Goal: Task Accomplishment & Management: Manage account settings

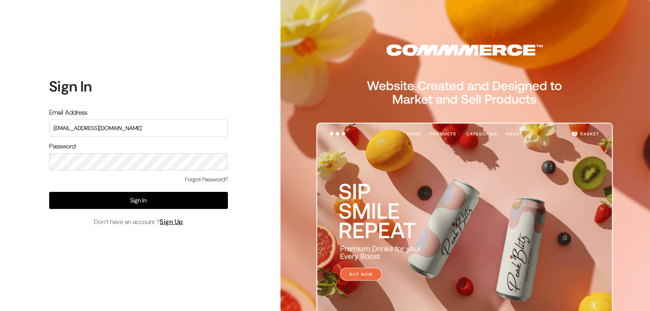
type input "pnrgopal@gmail.com"
click at [198, 211] on div "Forgot Password? Sign In Don’t have an account ? Sign Up" at bounding box center [138, 201] width 179 height 52
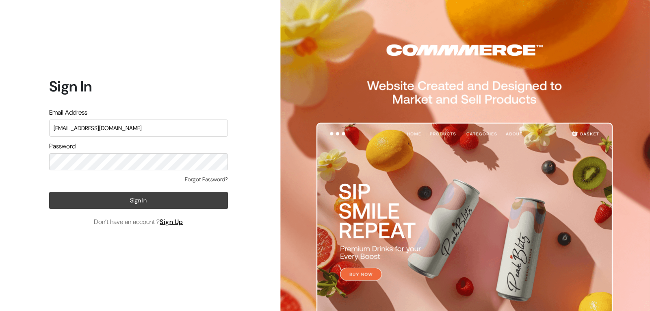
click at [199, 204] on button "Sign In" at bounding box center [138, 200] width 179 height 17
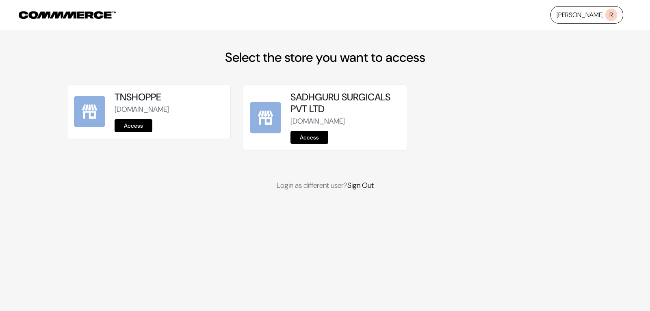
click at [305, 144] on link "Access" at bounding box center [309, 137] width 38 height 13
click at [125, 124] on link "Access" at bounding box center [134, 125] width 38 height 13
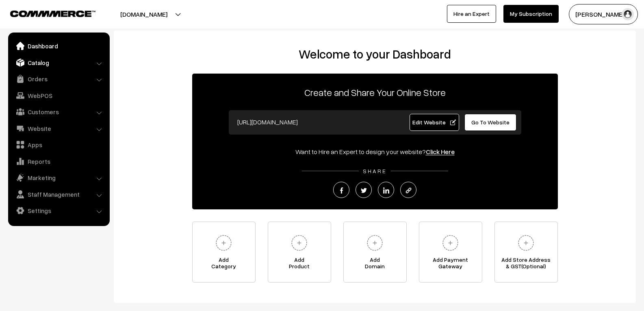
click at [54, 61] on link "Catalog" at bounding box center [58, 62] width 97 height 15
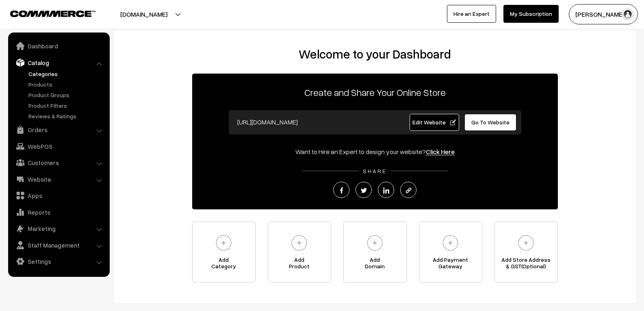
click at [58, 76] on link "Categories" at bounding box center [66, 73] width 80 height 9
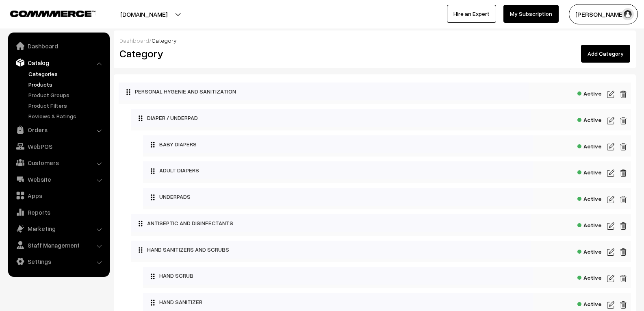
click at [58, 86] on link "Products" at bounding box center [66, 84] width 80 height 9
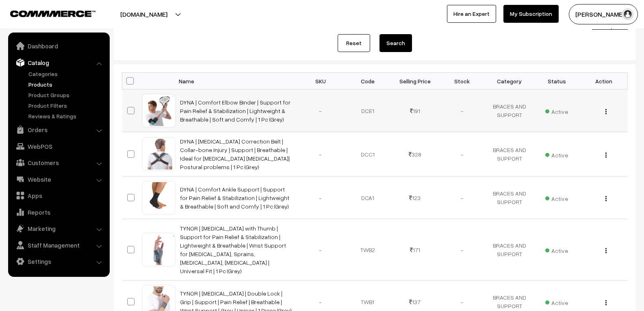
scroll to position [41, 0]
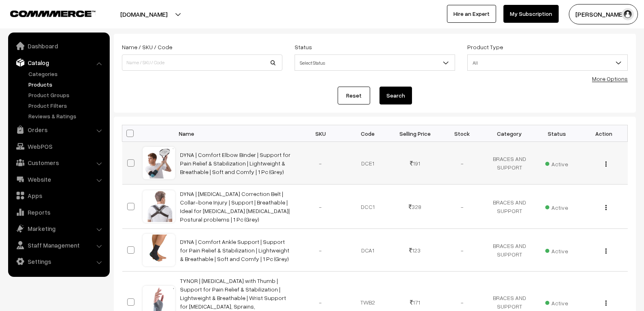
click at [129, 162] on span at bounding box center [130, 162] width 7 height 7
click at [128, 160] on input "checkbox" at bounding box center [125, 157] width 5 height 5
checkbox input "true"
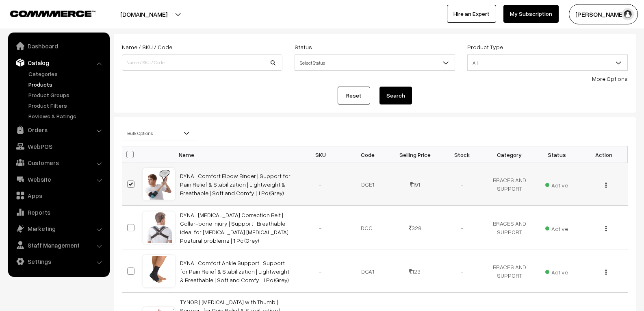
click at [611, 186] on div "View Edit Delete" at bounding box center [603, 184] width 37 height 9
click at [604, 184] on div "View Edit Delete" at bounding box center [603, 184] width 37 height 9
click at [605, 186] on img "button" at bounding box center [605, 184] width 1 height 5
click at [549, 213] on link "Edit" at bounding box center [569, 214] width 69 height 18
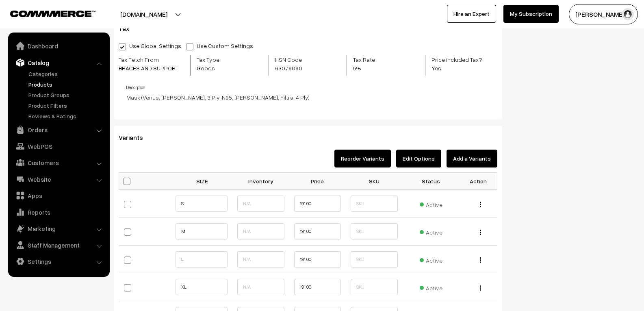
scroll to position [536, 0]
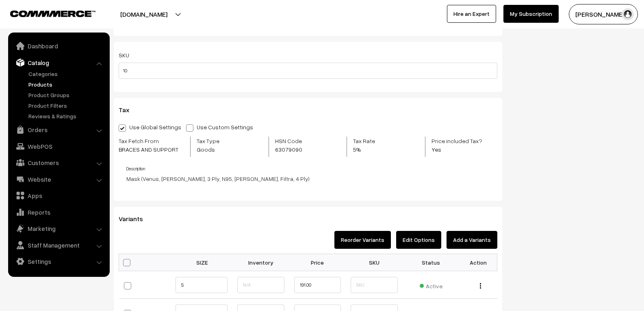
click at [186, 125] on span at bounding box center [189, 127] width 7 height 7
click at [186, 125] on input "Use Custom Settings" at bounding box center [188, 126] width 5 height 5
radio input "true"
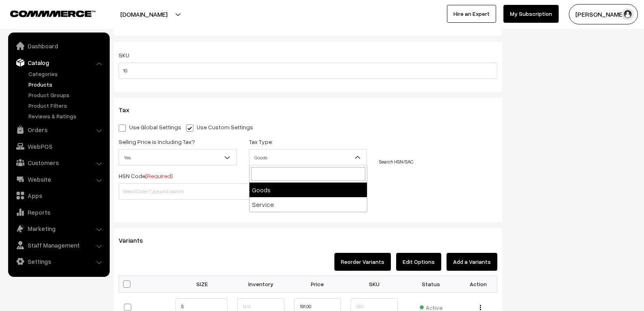
click at [290, 162] on span "Goods" at bounding box center [307, 157] width 117 height 14
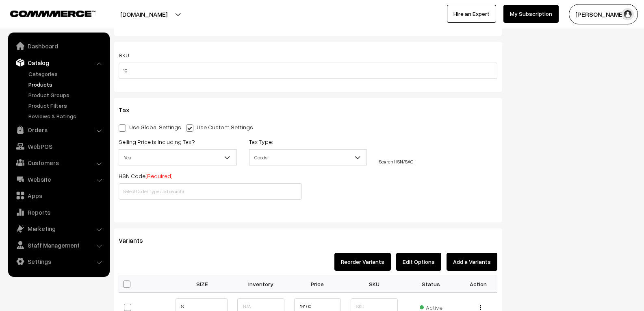
click at [173, 154] on span "Yes" at bounding box center [177, 157] width 117 height 14
click at [144, 196] on input "text" at bounding box center [210, 191] width 183 height 16
click at [124, 127] on span at bounding box center [122, 127] width 7 height 7
click at [124, 127] on input "Use Global Settings" at bounding box center [121, 126] width 5 height 5
radio input "true"
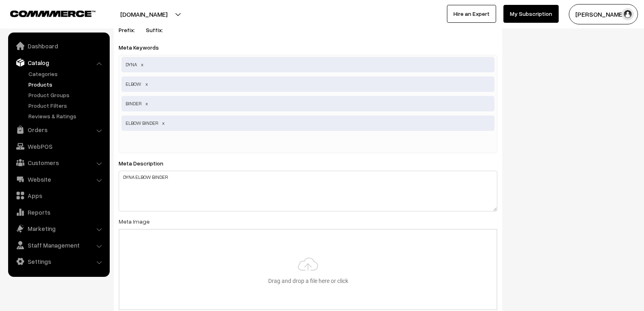
scroll to position [1193, 0]
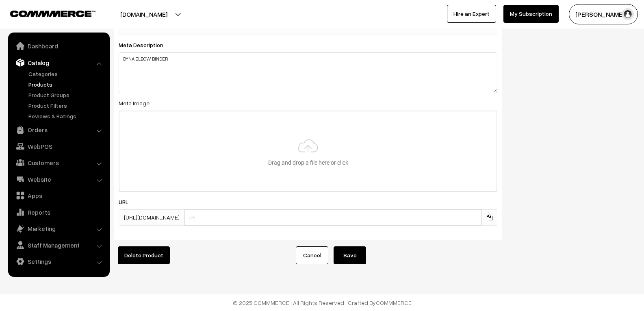
drag, startPoint x: 346, startPoint y: 244, endPoint x: 351, endPoint y: 242, distance: 4.8
click at [347, 246] on button "Save" at bounding box center [349, 255] width 32 height 18
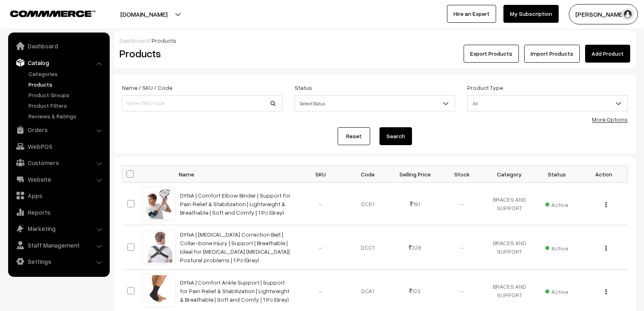
click at [47, 99] on ul "Categories" at bounding box center [58, 94] width 97 height 51
click at [50, 96] on link "Product Groups" at bounding box center [66, 95] width 80 height 9
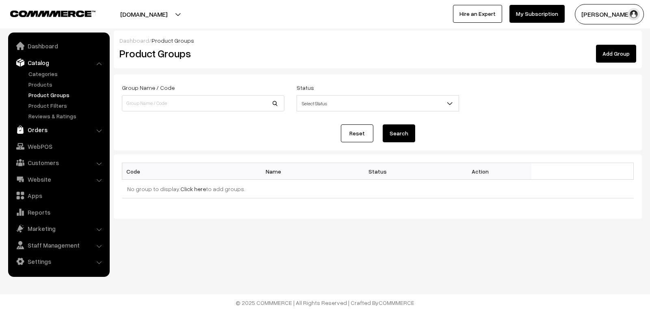
click at [54, 124] on link "Orders" at bounding box center [58, 129] width 97 height 15
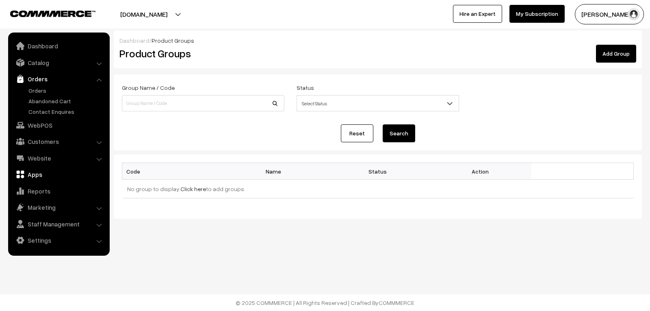
click at [51, 169] on link "Apps" at bounding box center [58, 174] width 97 height 15
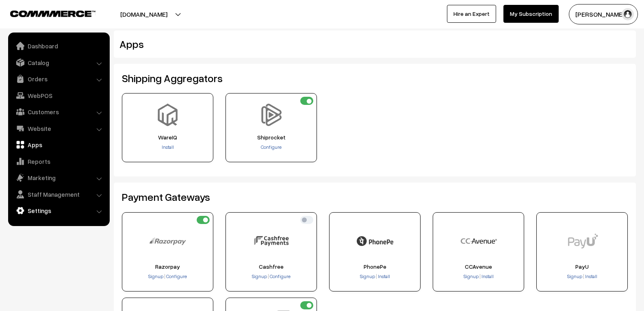
click at [41, 209] on link "Settings" at bounding box center [58, 210] width 97 height 15
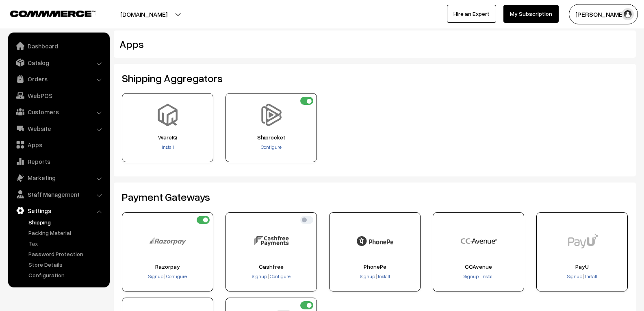
click at [49, 220] on link "Shipping" at bounding box center [66, 222] width 80 height 9
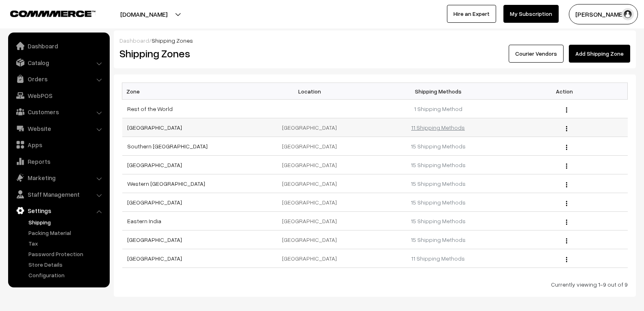
click at [451, 128] on link "11 Shipping Methods" at bounding box center [438, 127] width 54 height 7
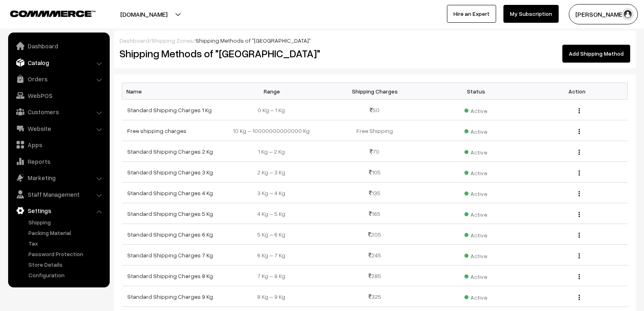
click at [57, 63] on link "Catalog" at bounding box center [58, 62] width 97 height 15
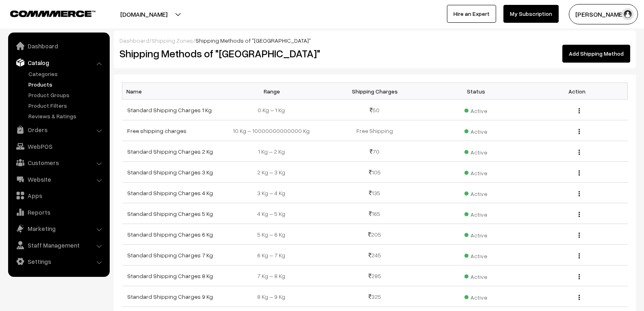
click at [51, 84] on link "Products" at bounding box center [66, 84] width 80 height 9
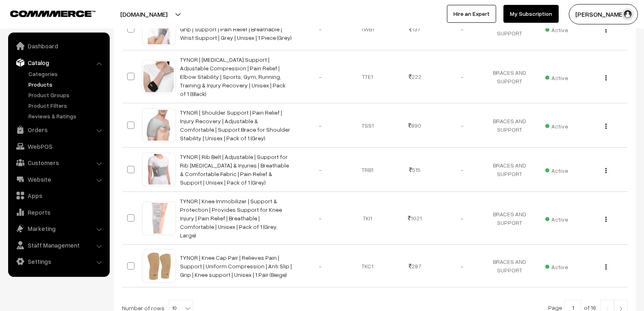
scroll to position [417, 0]
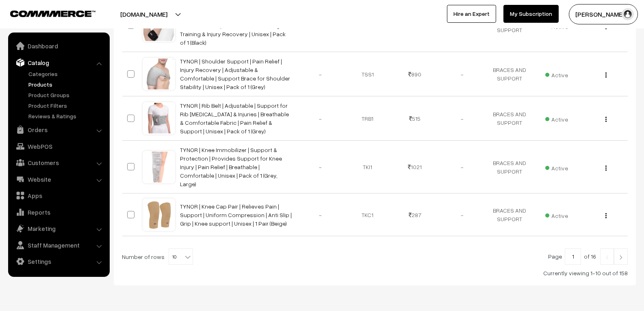
click at [623, 248] on link at bounding box center [621, 256] width 14 height 16
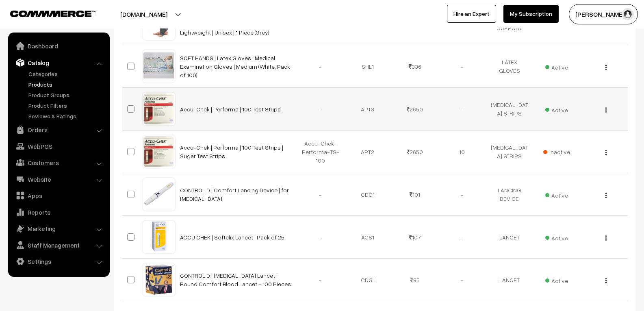
scroll to position [400, 0]
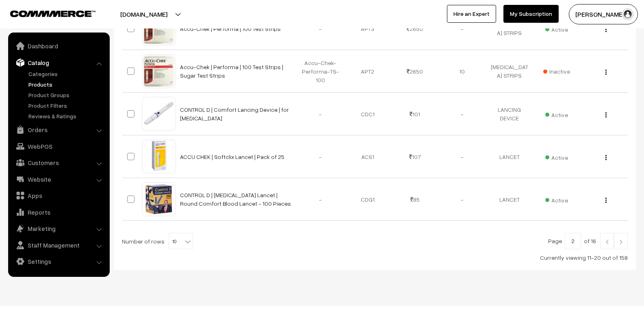
click at [619, 239] on img at bounding box center [620, 241] width 7 height 5
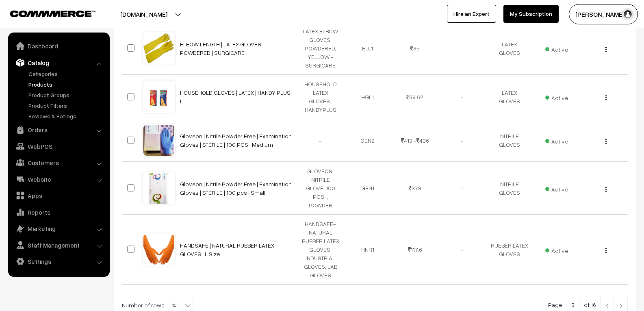
scroll to position [406, 0]
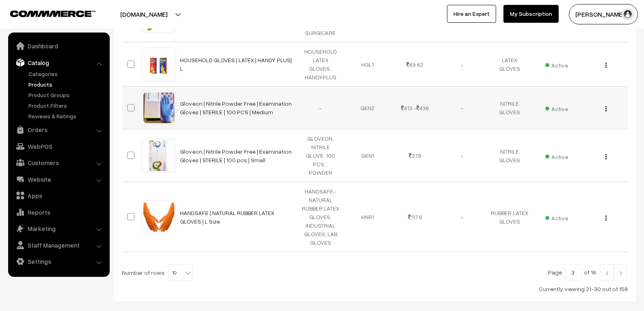
click at [606, 106] on img "button" at bounding box center [605, 108] width 1 height 5
click at [566, 141] on link "Edit" at bounding box center [569, 138] width 69 height 18
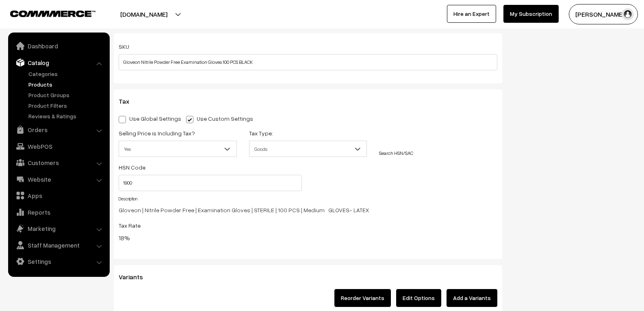
scroll to position [609, 0]
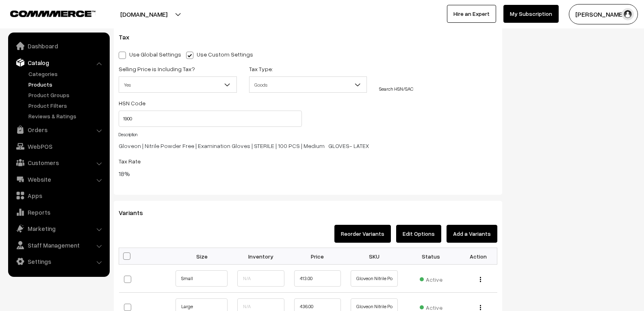
click at [124, 54] on span at bounding box center [122, 55] width 7 height 7
click at [124, 54] on input "Use Global Settings" at bounding box center [121, 53] width 5 height 5
radio input "true"
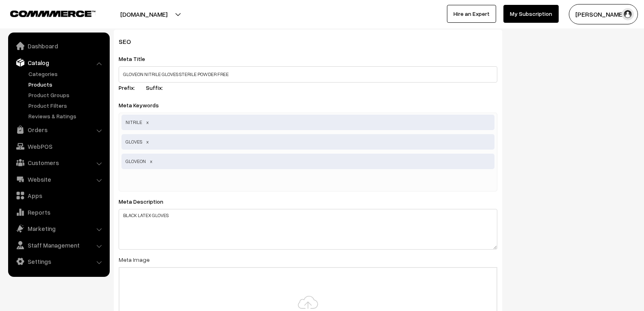
scroll to position [1090, 0]
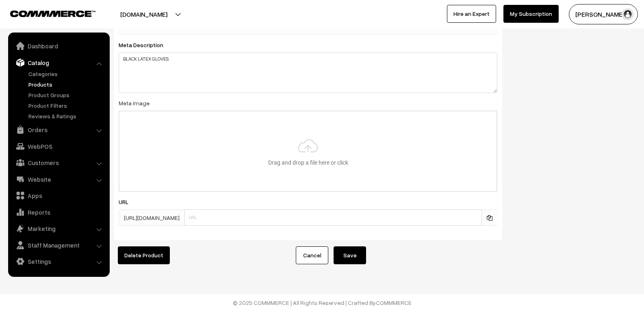
click at [346, 247] on button "Save" at bounding box center [349, 255] width 32 height 18
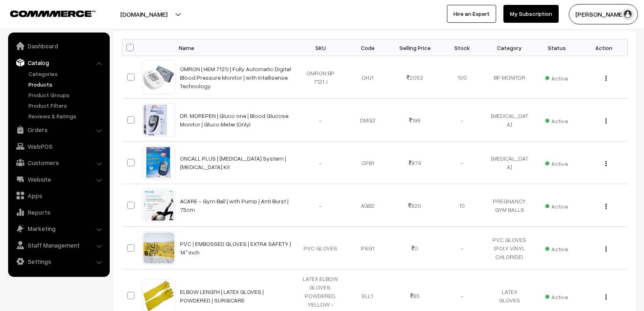
scroll to position [244, 0]
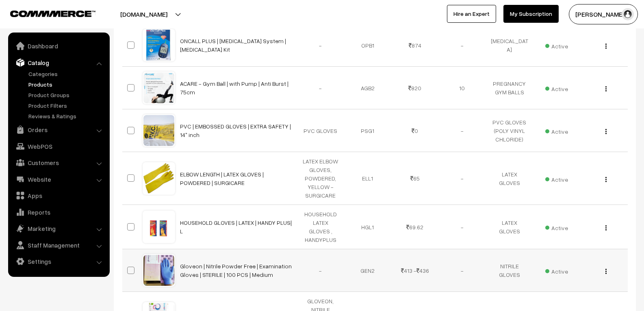
click at [606, 269] on button "button" at bounding box center [606, 271] width 2 height 6
click at [558, 296] on link "Edit" at bounding box center [569, 301] width 69 height 18
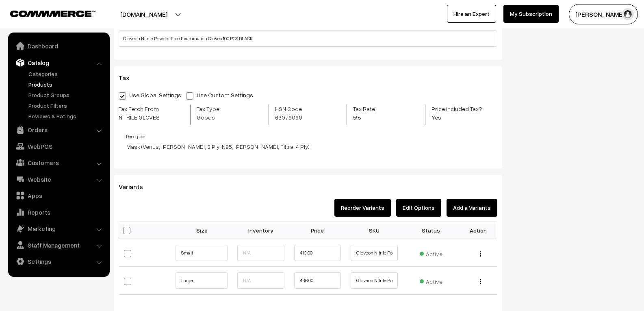
scroll to position [528, 0]
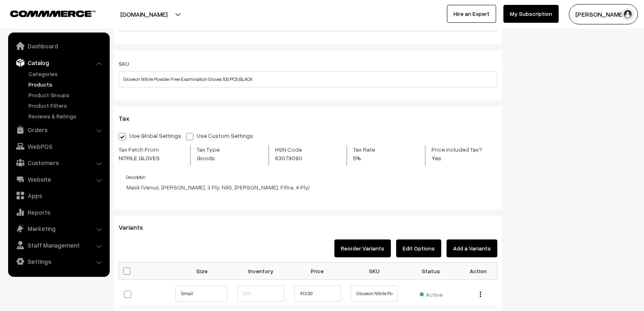
click at [187, 138] on span at bounding box center [189, 136] width 7 height 7
click at [187, 138] on input "Use Custom Settings" at bounding box center [188, 134] width 5 height 5
radio input "true"
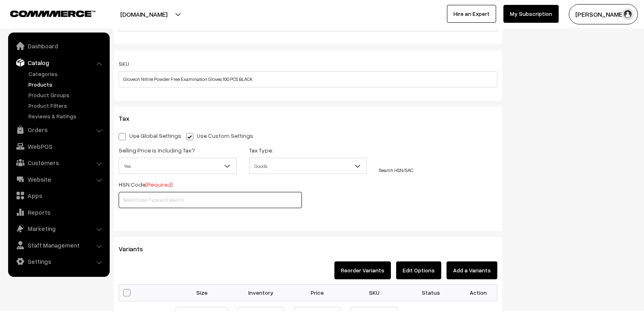
click at [175, 202] on input "text" at bounding box center [210, 200] width 183 height 16
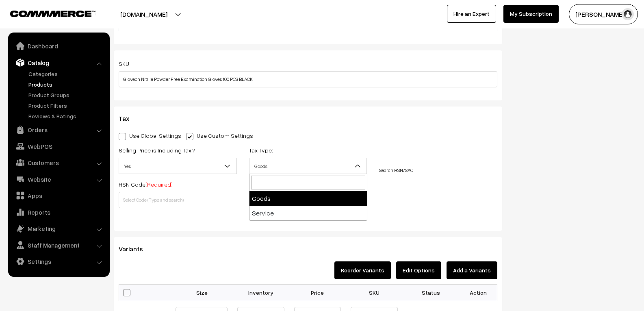
click at [323, 164] on span "Goods" at bounding box center [307, 166] width 117 height 14
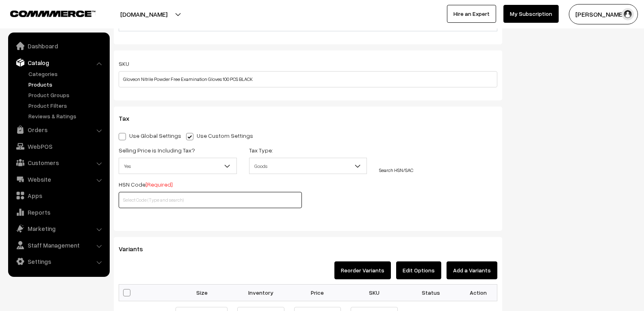
click at [191, 201] on input "text" at bounding box center [210, 200] width 183 height 16
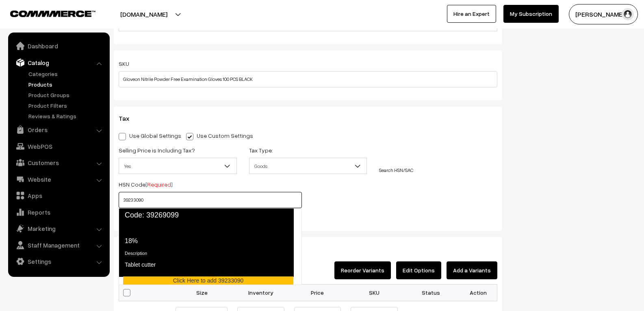
click at [178, 237] on div "Tax Rate 18%" at bounding box center [206, 234] width 162 height 22
type input "39269099"
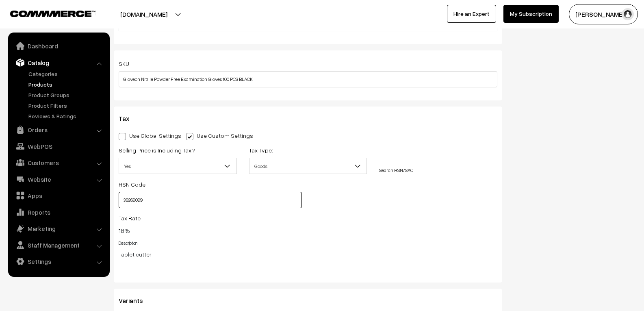
drag, startPoint x: 151, startPoint y: 198, endPoint x: 114, endPoint y: 199, distance: 36.6
click at [114, 199] on div "Use Global Settings Use Custom Settings Skip Adding Tax Selling Price is Includ…" at bounding box center [307, 201] width 391 height 143
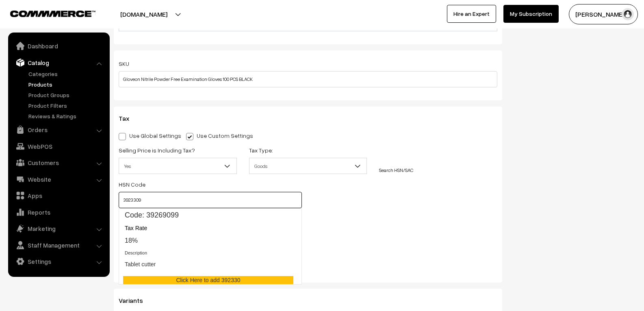
type input "39233090"
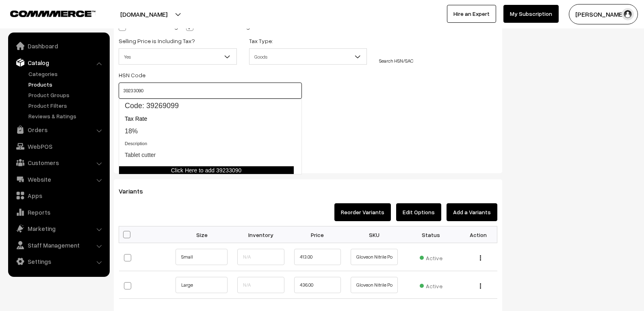
scroll to position [650, 0]
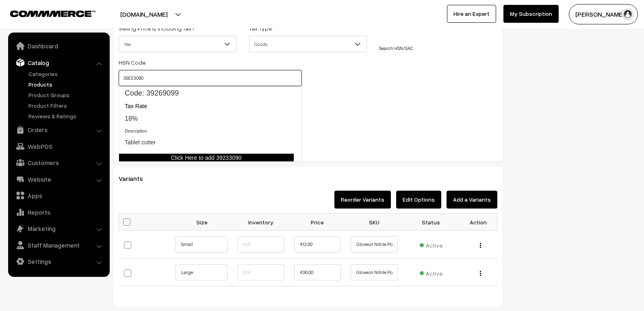
click at [241, 159] on link "Click Here to add 39233090" at bounding box center [206, 158] width 175 height 8
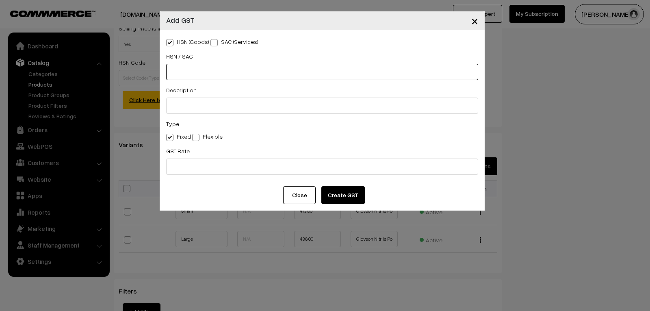
click at [201, 71] on input "text" at bounding box center [322, 72] width 312 height 16
type input "39233090"
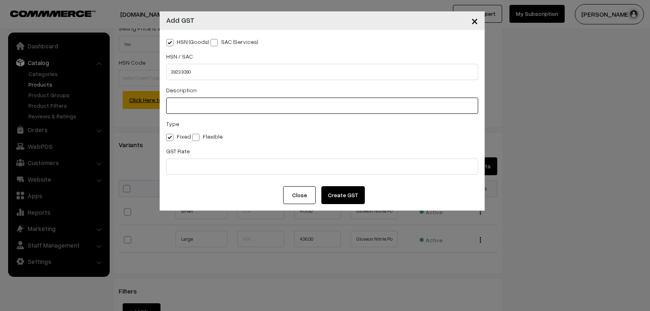
click at [206, 108] on input "text" at bounding box center [322, 105] width 312 height 16
click at [191, 104] on input "NITRILE GLLOVES" at bounding box center [322, 105] width 312 height 16
type input "NITRILE GLOVES"
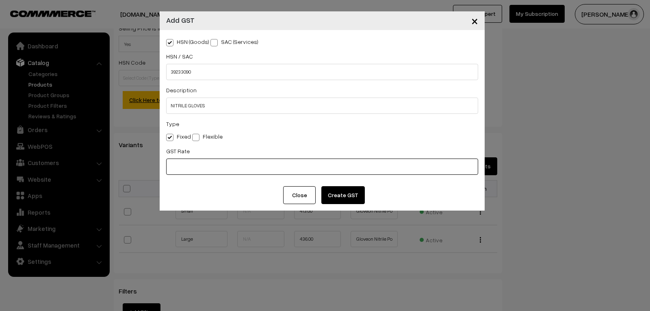
click at [185, 164] on input "text" at bounding box center [322, 166] width 312 height 16
click at [230, 167] on input "18" at bounding box center [322, 166] width 312 height 16
type input "1"
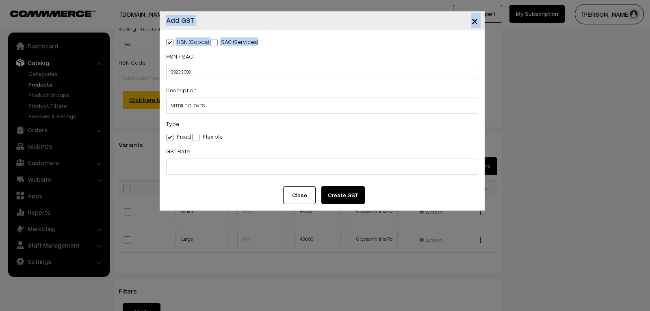
drag, startPoint x: 353, startPoint y: 18, endPoint x: 349, endPoint y: 37, distance: 19.6
click at [349, 37] on div "× Add GST HSN (Goods) SAC (Services) HSN / SAC 39233090 Description NITRILE GLO…" at bounding box center [322, 110] width 325 height 199
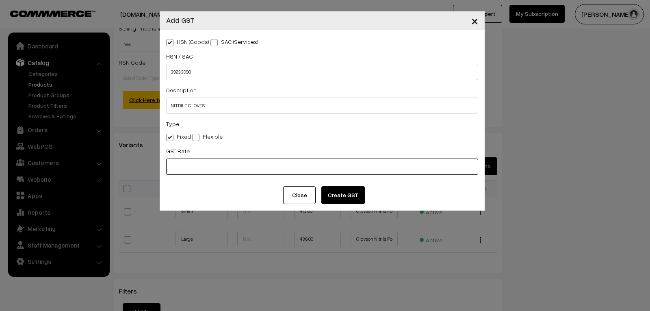
click at [195, 170] on input "text" at bounding box center [322, 166] width 312 height 16
type input "450"
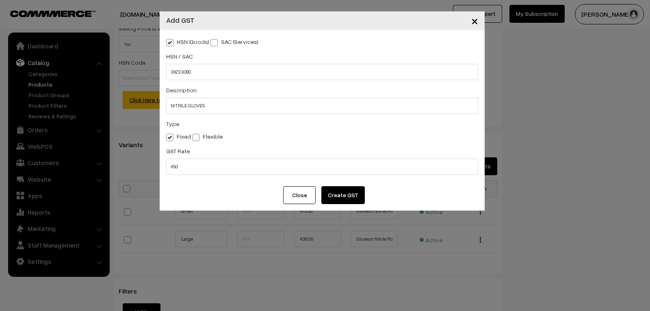
click at [334, 193] on button "Create GST" at bounding box center [342, 195] width 43 height 18
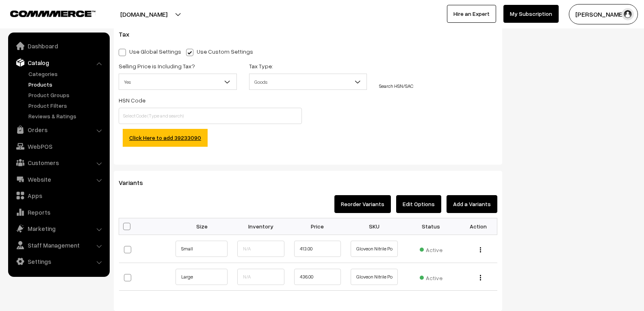
scroll to position [569, 0]
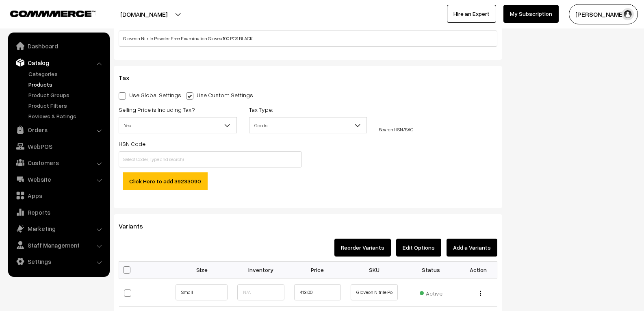
click at [144, 93] on label "Use Global Settings" at bounding box center [150, 95] width 63 height 9
click at [124, 93] on input "Use Global Settings" at bounding box center [121, 94] width 5 height 5
radio input "true"
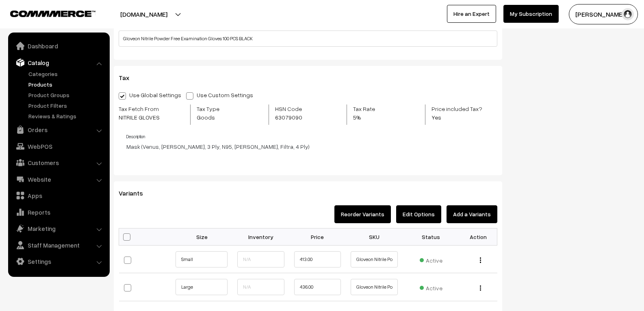
click at [186, 97] on span at bounding box center [189, 95] width 7 height 7
click at [186, 97] on input "Use Custom Settings" at bounding box center [188, 94] width 5 height 5
radio input "true"
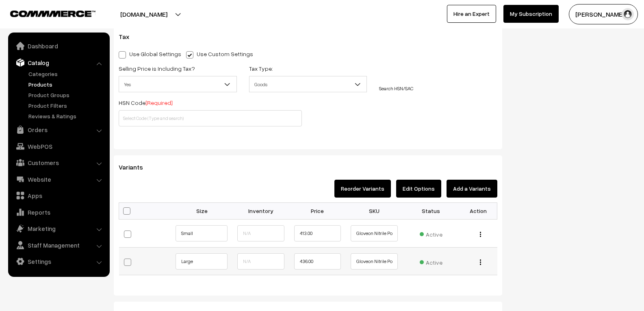
scroll to position [577, 0]
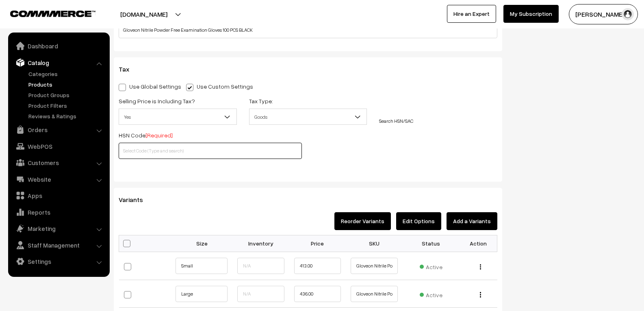
click at [144, 148] on input "text" at bounding box center [210, 151] width 183 height 16
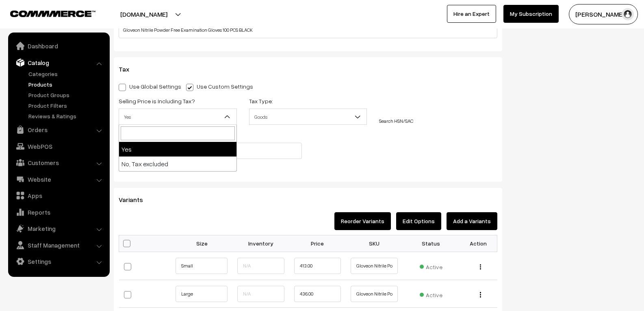
click at [184, 120] on span "Yes" at bounding box center [177, 117] width 117 height 14
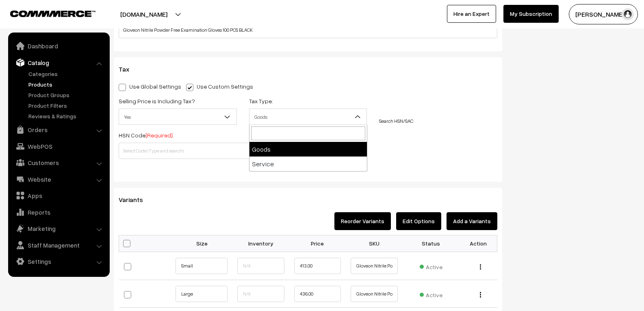
click at [303, 119] on span "Goods" at bounding box center [307, 117] width 117 height 14
click at [192, 146] on input "text" at bounding box center [210, 151] width 183 height 16
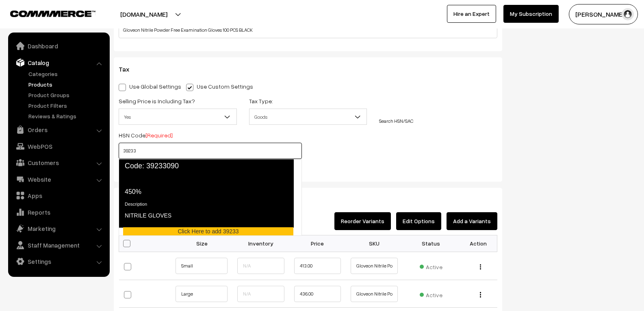
drag, startPoint x: 180, startPoint y: 186, endPoint x: 160, endPoint y: 185, distance: 20.4
click at [160, 185] on div "Tax Rate 450%" at bounding box center [206, 185] width 162 height 22
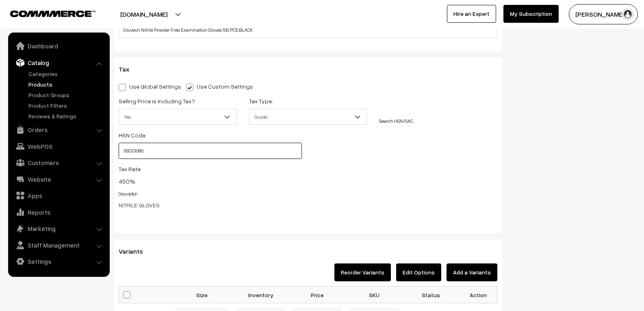
click at [158, 151] on input "39233090" at bounding box center [210, 151] width 183 height 16
drag, startPoint x: 158, startPoint y: 151, endPoint x: 91, endPoint y: 155, distance: 67.5
click at [91, 155] on body "Thank you for showing interest. Our team will call you shortly. Close tnshoppe.…" at bounding box center [322, 153] width 644 height 1461
drag, startPoint x: 170, startPoint y: 155, endPoint x: 156, endPoint y: 150, distance: 14.8
click at [156, 150] on input "39233090" at bounding box center [210, 151] width 183 height 16
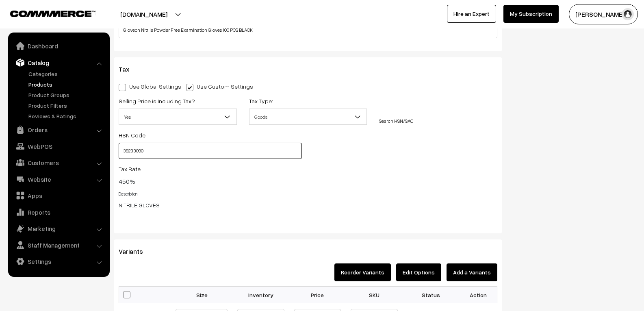
click at [150, 150] on input "39233090" at bounding box center [210, 151] width 183 height 16
type input "3"
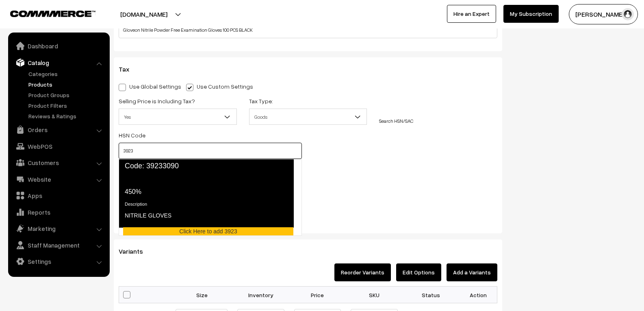
drag, startPoint x: 139, startPoint y: 192, endPoint x: 122, endPoint y: 172, distance: 26.5
click at [122, 172] on span "Code: 39233090" at bounding box center [206, 166] width 175 height 14
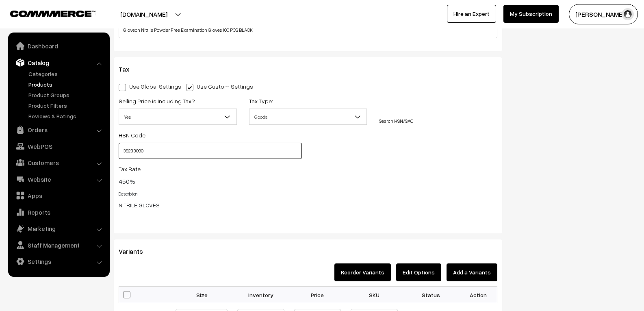
click at [190, 155] on input "39233090" at bounding box center [210, 151] width 183 height 16
drag, startPoint x: 147, startPoint y: 149, endPoint x: 75, endPoint y: 154, distance: 72.0
click at [75, 154] on body "Thank you for showing interest. Our team will call you shortly. Close tnshoppe.…" at bounding box center [322, 153] width 644 height 1461
click at [144, 151] on input "39233090" at bounding box center [210, 151] width 183 height 16
type input "39233090"
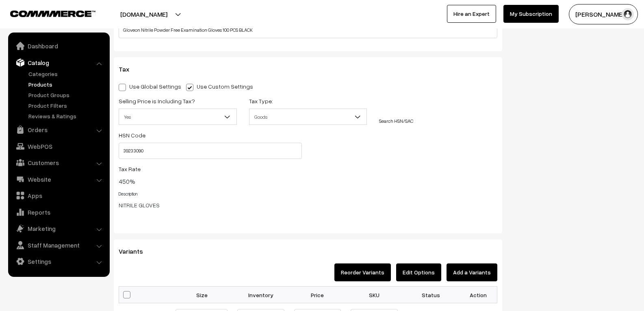
drag, startPoint x: 142, startPoint y: 151, endPoint x: 118, endPoint y: 150, distance: 24.0
click at [118, 150] on div "Use Global Settings Use Custom Settings Skip Adding Tax Selling Price is Includ…" at bounding box center [307, 152] width 391 height 143
click at [127, 150] on input "39233090" at bounding box center [210, 151] width 183 height 16
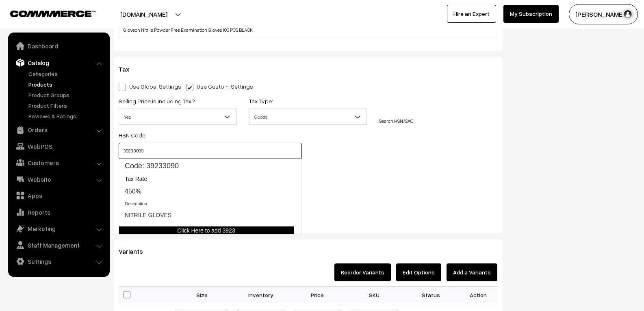
click at [190, 228] on link "Click Here to add 3923" at bounding box center [206, 230] width 175 height 8
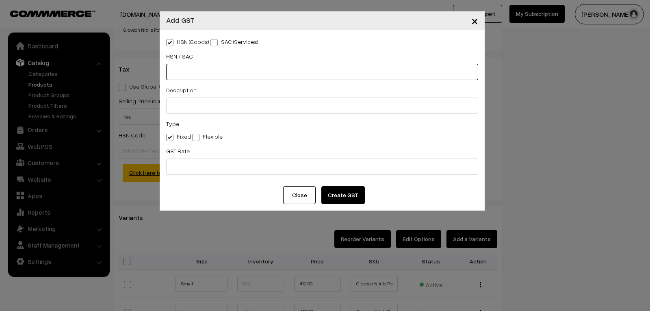
click at [190, 74] on input "text" at bounding box center [322, 72] width 312 height 16
type input "39233090"
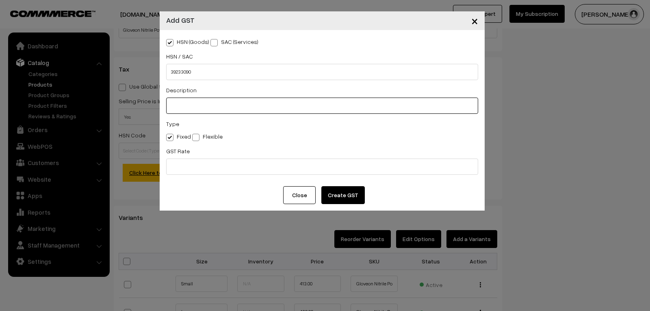
click at [182, 104] on input "text" at bounding box center [322, 105] width 312 height 16
type input "NITRILE GLOVES"
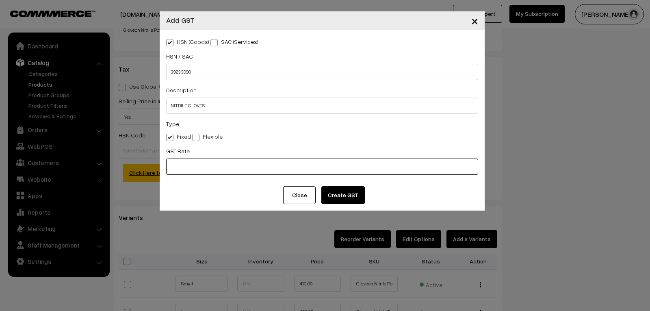
click at [195, 167] on input "text" at bounding box center [322, 166] width 312 height 16
type input "18"
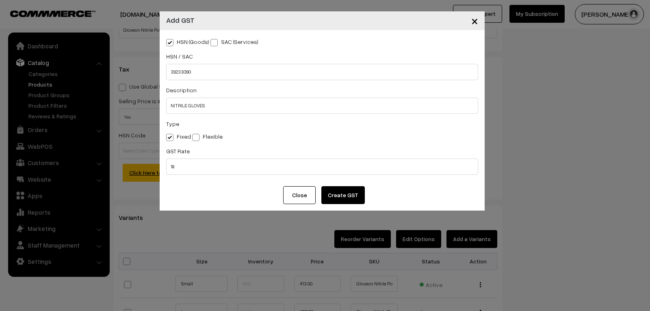
click at [327, 191] on button "Create GST" at bounding box center [342, 195] width 43 height 18
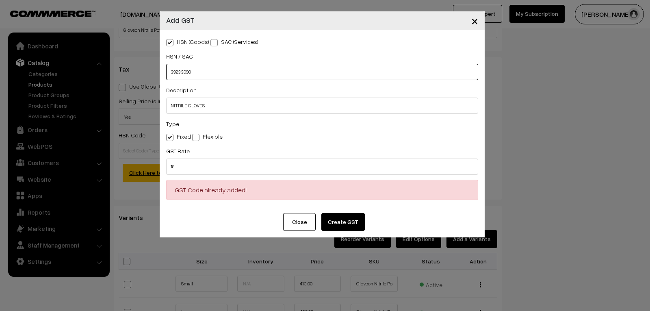
click at [201, 69] on input "39233090" at bounding box center [322, 72] width 312 height 16
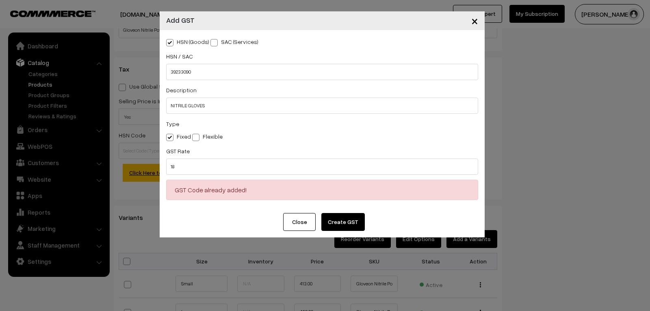
click at [306, 218] on button "Close" at bounding box center [299, 222] width 32 height 18
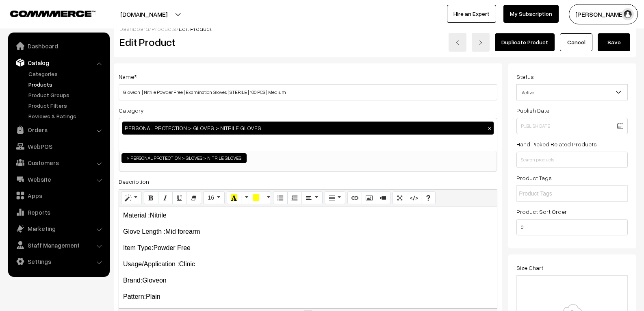
scroll to position [0, 0]
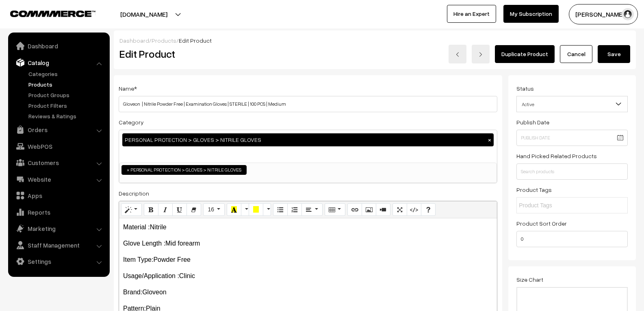
click at [586, 102] on span "Active" at bounding box center [572, 104] width 110 height 14
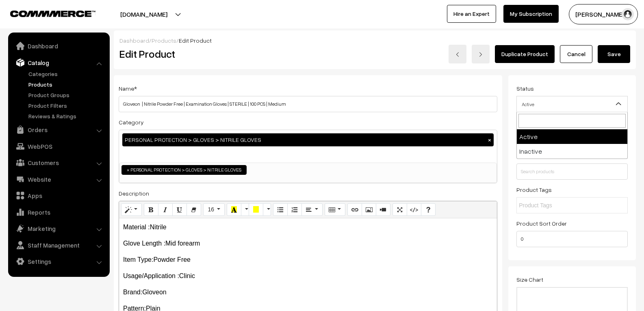
click at [586, 98] on span "Active" at bounding box center [572, 104] width 110 height 14
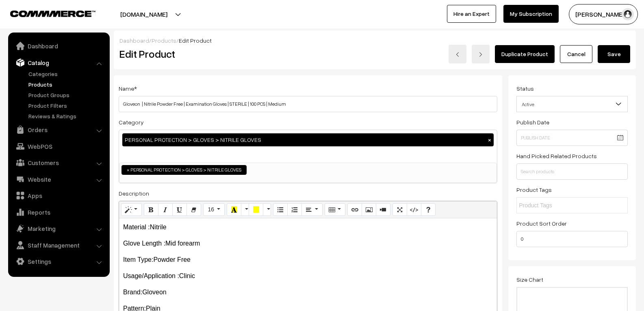
click at [52, 84] on link "Products" at bounding box center [66, 84] width 80 height 9
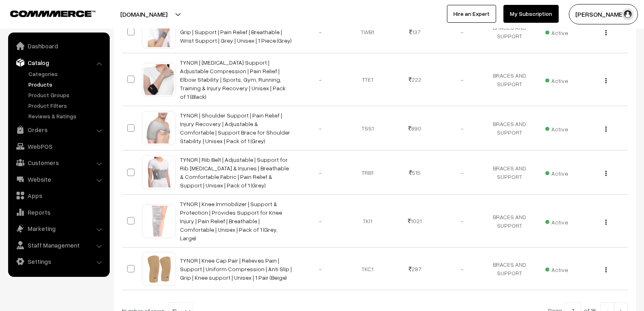
scroll to position [417, 0]
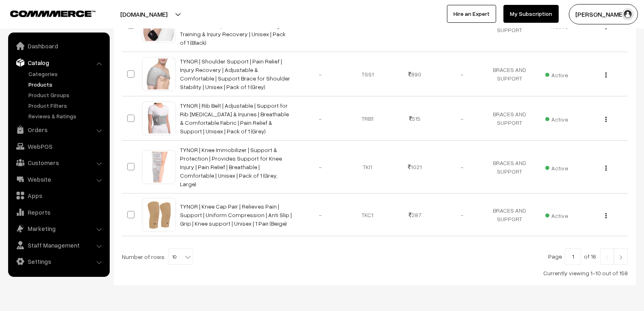
click at [622, 248] on link at bounding box center [621, 256] width 14 height 16
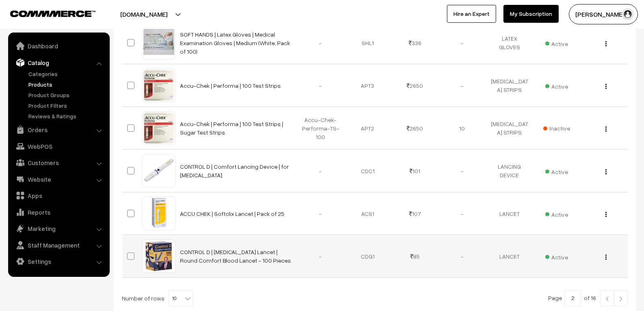
scroll to position [400, 0]
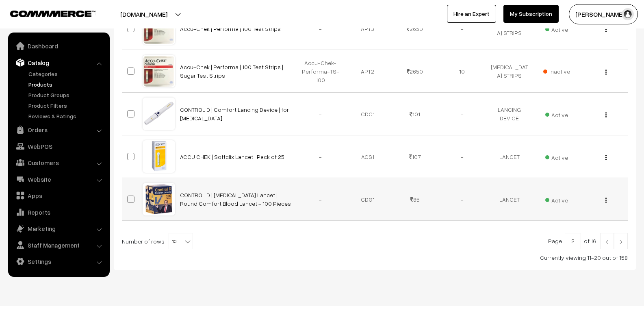
click at [606, 197] on button "button" at bounding box center [606, 200] width 2 height 6
click at [560, 221] on link "Edit" at bounding box center [569, 230] width 69 height 18
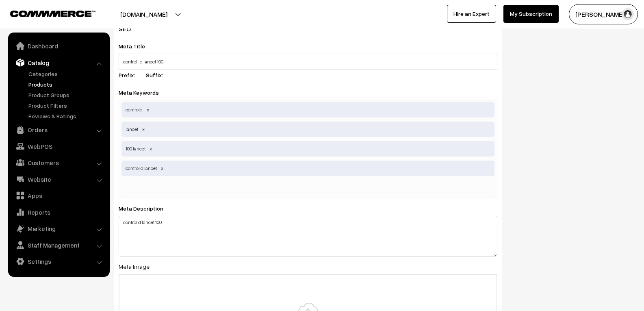
scroll to position [1266, 0]
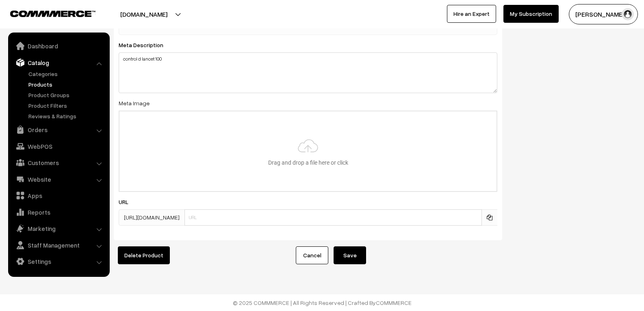
click at [339, 246] on button "Save" at bounding box center [349, 255] width 32 height 18
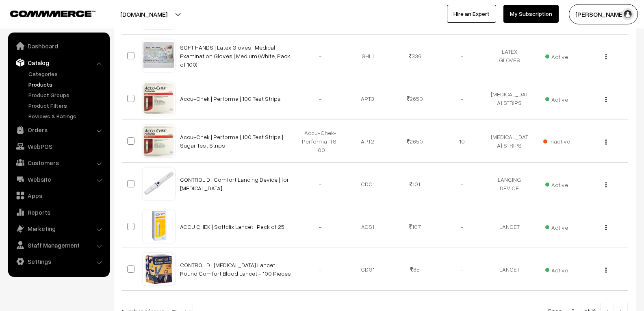
scroll to position [400, 0]
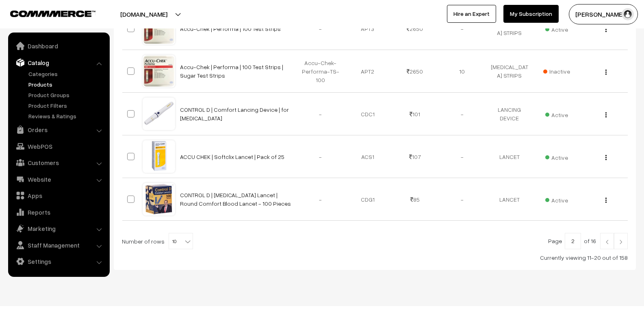
click at [621, 239] on img at bounding box center [620, 241] width 7 height 5
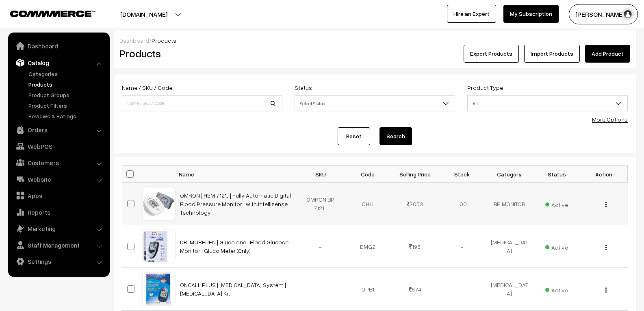
scroll to position [162, 0]
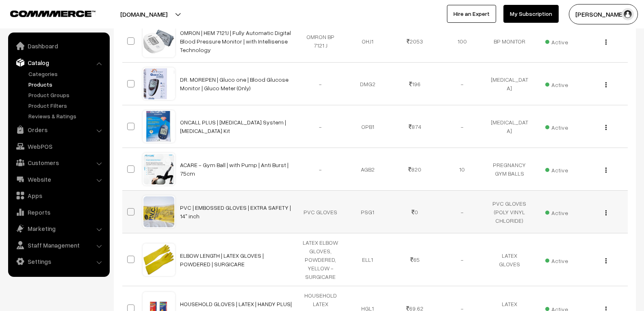
click at [607, 212] on div "View Edit Delete" at bounding box center [603, 212] width 37 height 9
click at [604, 213] on div "View Edit Delete" at bounding box center [603, 212] width 37 height 9
click at [606, 212] on img "button" at bounding box center [605, 212] width 1 height 5
click at [556, 237] on link "Edit" at bounding box center [569, 242] width 69 height 18
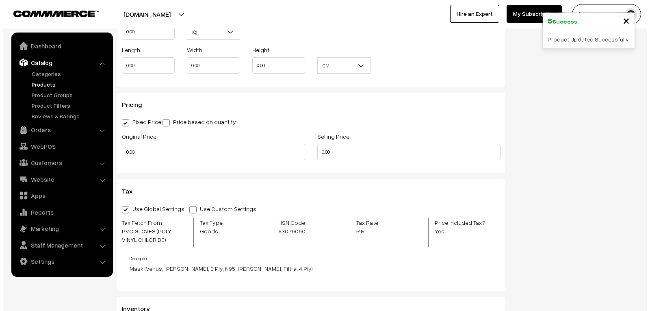
scroll to position [650, 0]
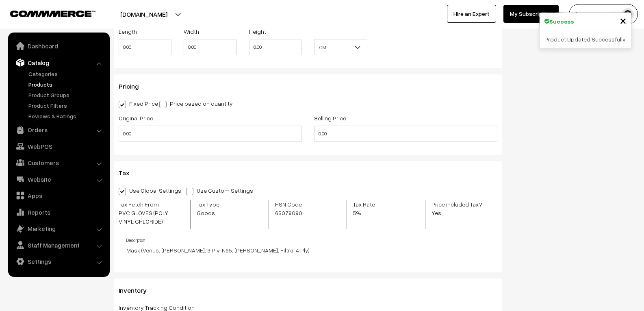
click at [186, 192] on span at bounding box center [189, 191] width 7 height 7
click at [186, 192] on input "Use Custom Settings" at bounding box center [188, 189] width 5 height 5
radio input "true"
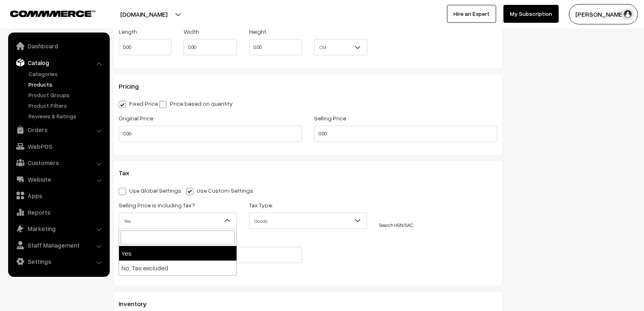
click at [188, 228] on span "Yes" at bounding box center [178, 220] width 118 height 16
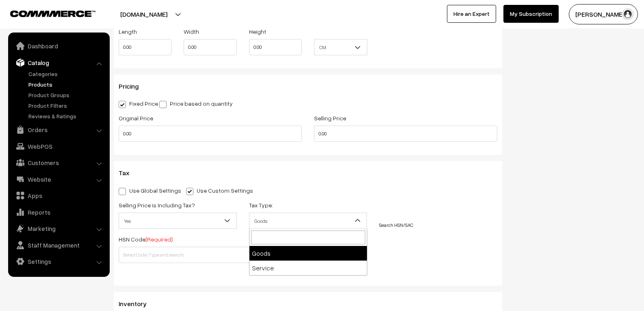
click at [312, 221] on span "Goods" at bounding box center [307, 221] width 117 height 14
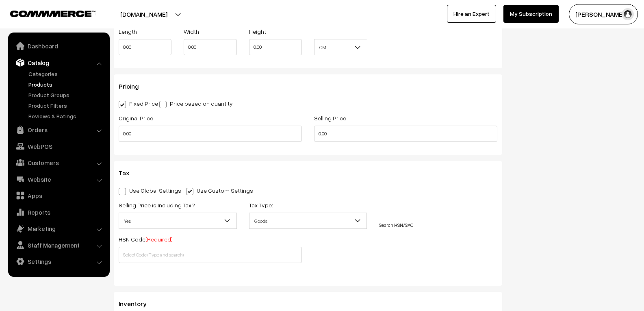
click at [411, 225] on link "Search HSN/SAC" at bounding box center [396, 225] width 34 height 6
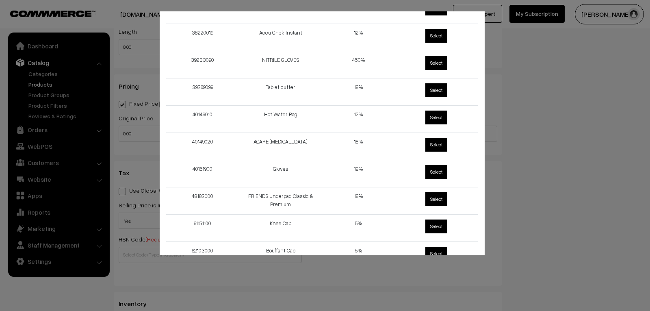
scroll to position [406, 0]
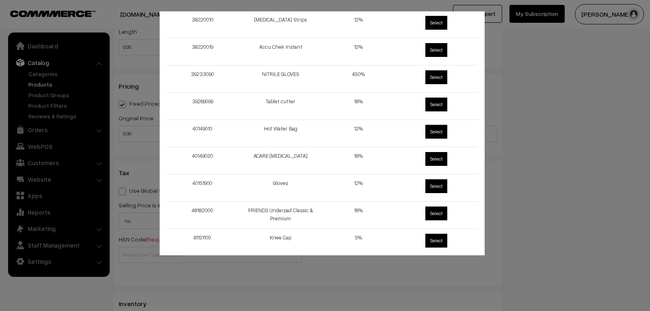
drag, startPoint x: 280, startPoint y: 77, endPoint x: 349, endPoint y: 74, distance: 69.1
click at [349, 74] on td "450%" at bounding box center [361, 78] width 78 height 27
click at [361, 73] on td "450%" at bounding box center [361, 78] width 78 height 27
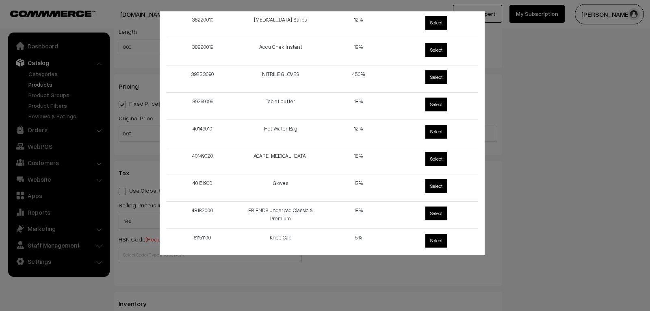
click at [247, 74] on td "NITRILE GLOVES" at bounding box center [283, 78] width 78 height 27
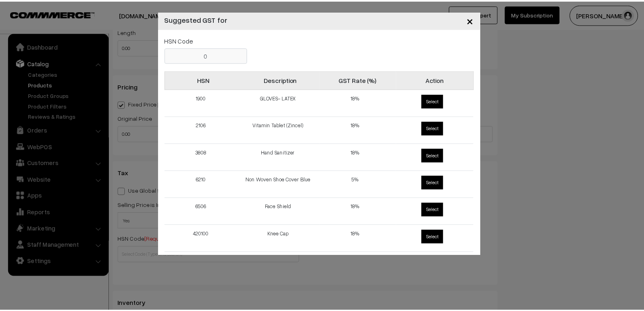
scroll to position [0, 0]
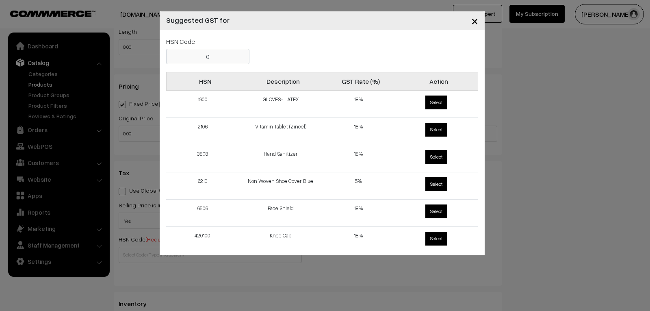
click at [214, 54] on input "0" at bounding box center [207, 56] width 83 height 15
click at [471, 19] on span "×" at bounding box center [474, 20] width 7 height 15
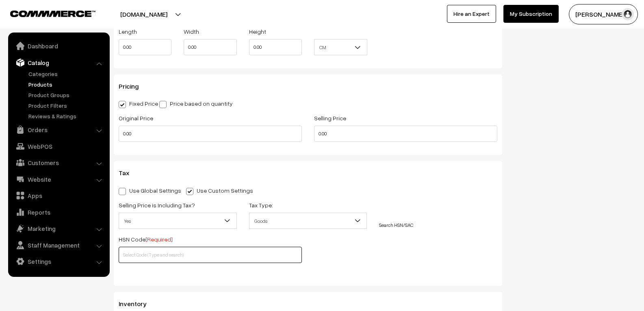
click at [149, 258] on input "text" at bounding box center [210, 255] width 183 height 16
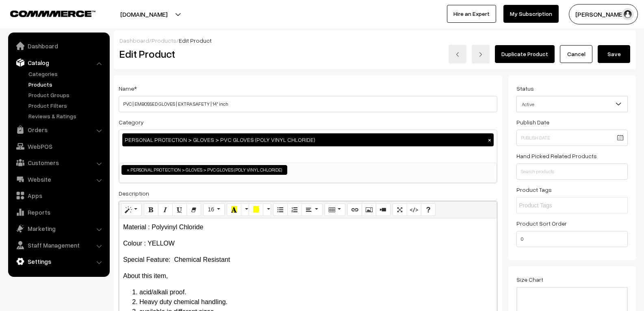
click at [28, 257] on link "Settings" at bounding box center [58, 261] width 97 height 15
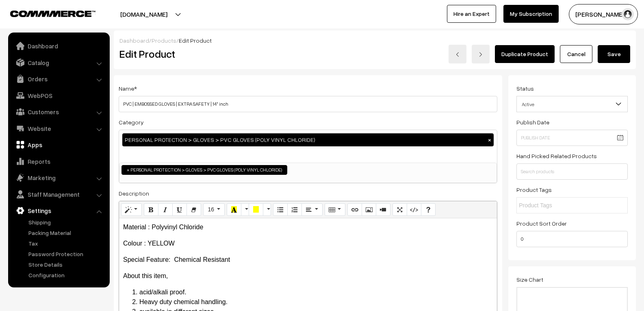
click at [41, 137] on link "Apps" at bounding box center [58, 144] width 97 height 15
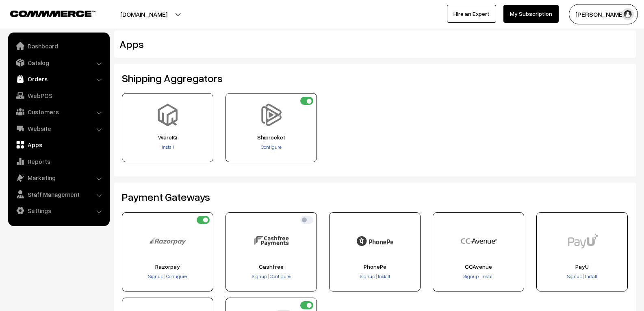
click at [75, 79] on link "Orders" at bounding box center [58, 78] width 97 height 15
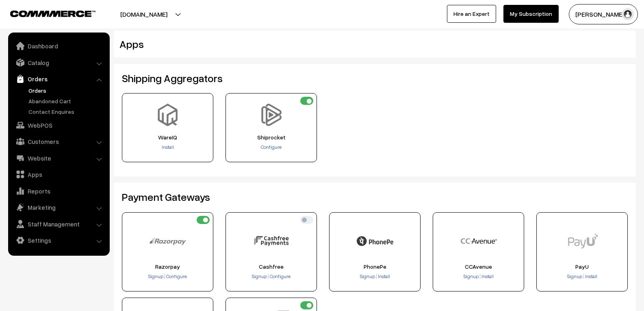
click at [48, 91] on link "Orders" at bounding box center [66, 90] width 80 height 9
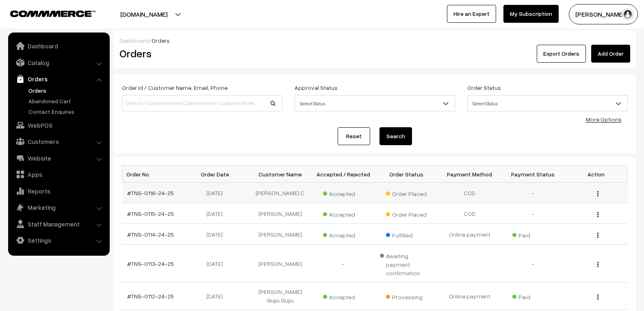
click at [598, 192] on img "button" at bounding box center [597, 193] width 1 height 5
click at [543, 207] on link "View" at bounding box center [561, 205] width 69 height 18
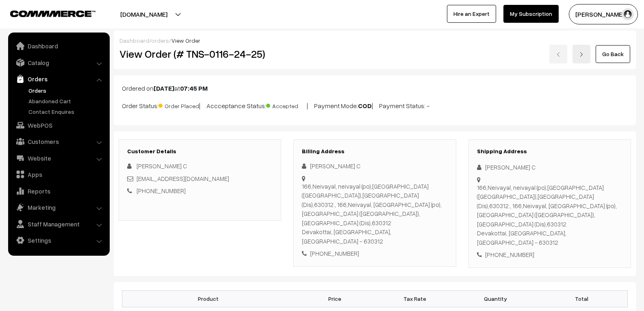
click at [612, 58] on link "Go Back" at bounding box center [612, 54] width 35 height 18
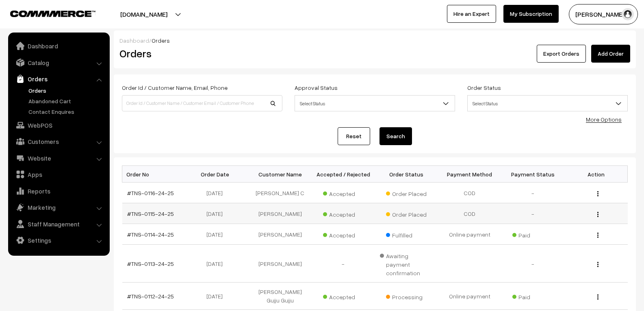
click at [600, 214] on div "View" at bounding box center [596, 213] width 54 height 9
click at [598, 215] on img "button" at bounding box center [597, 214] width 1 height 5
click at [582, 222] on link "View" at bounding box center [561, 226] width 69 height 18
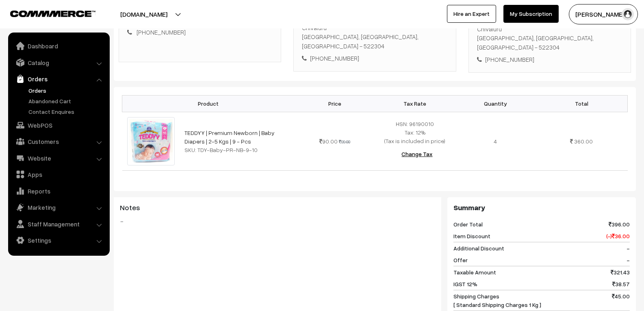
scroll to position [81, 0]
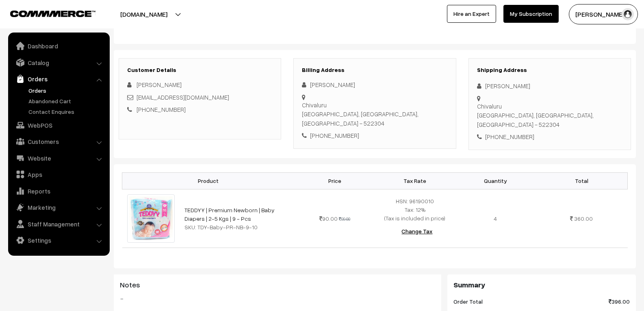
click at [174, 15] on button "[DOMAIN_NAME]" at bounding box center [144, 14] width 104 height 20
click at [247, 16] on div at bounding box center [159, 14] width 314 height 20
